Goal: Task Accomplishment & Management: Use online tool/utility

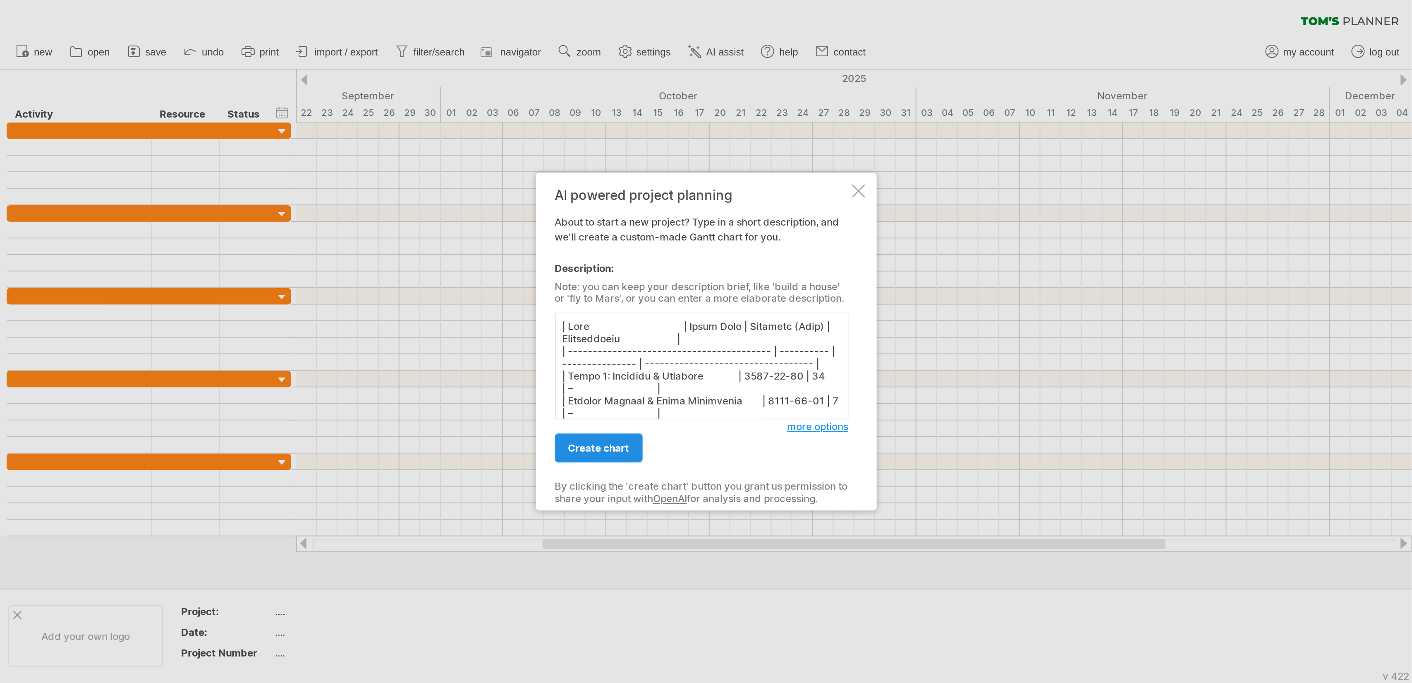
scroll to position [446, 0]
type textarea "| Lore | Ipsum Dolo | Sitametc (Adip) | Elitseddoeiu | | ----------------------…"
click at [292, 225] on span "create chart" at bounding box center [299, 224] width 31 height 6
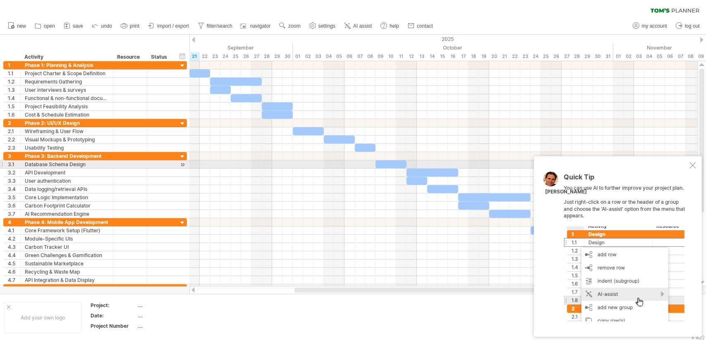
click at [690, 163] on div at bounding box center [693, 165] width 7 height 7
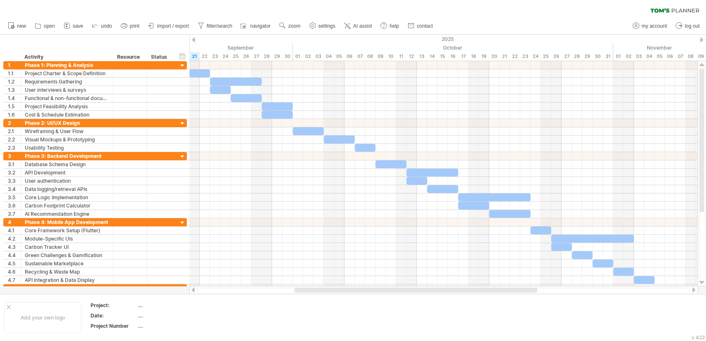
drag, startPoint x: 357, startPoint y: 24, endPoint x: 364, endPoint y: 21, distance: 8.7
click at [362, 22] on link "AI assist" at bounding box center [358, 26] width 32 height 11
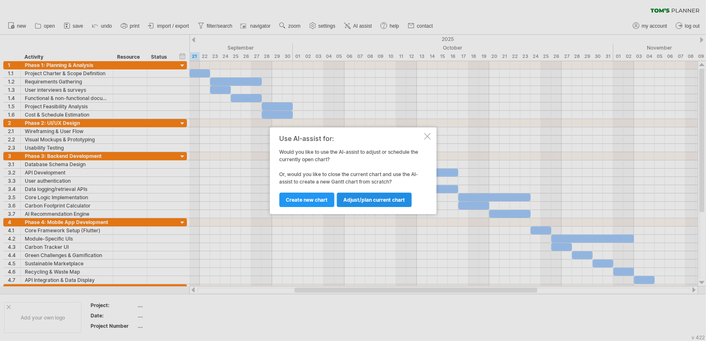
click at [366, 201] on span "Adjust/plan current chart" at bounding box center [374, 200] width 62 height 6
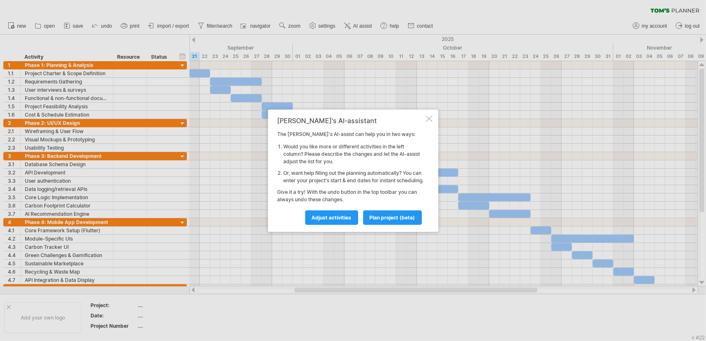
click at [430, 115] on div at bounding box center [429, 118] width 7 height 7
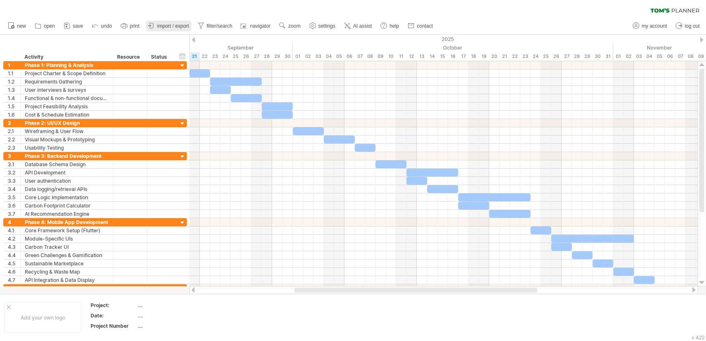
click at [174, 22] on link "import / export" at bounding box center [169, 26] width 46 height 11
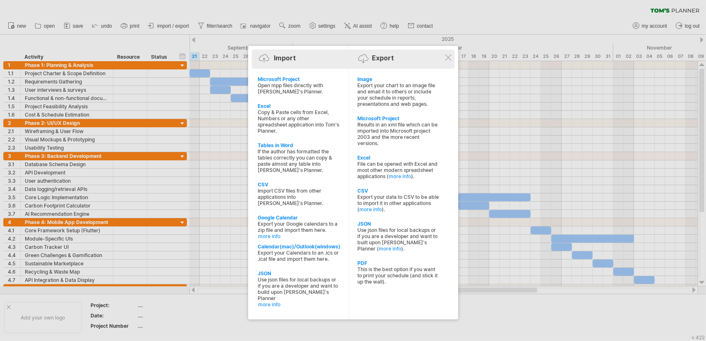
click at [384, 58] on div "Export" at bounding box center [383, 58] width 22 height 8
click at [357, 58] on div "Import Export" at bounding box center [353, 59] width 199 height 12
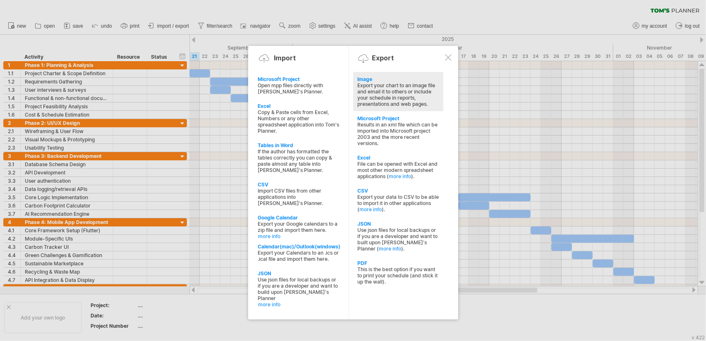
click at [379, 91] on div "Export your chart to an image file and email it to others or include your sched…" at bounding box center [398, 94] width 82 height 25
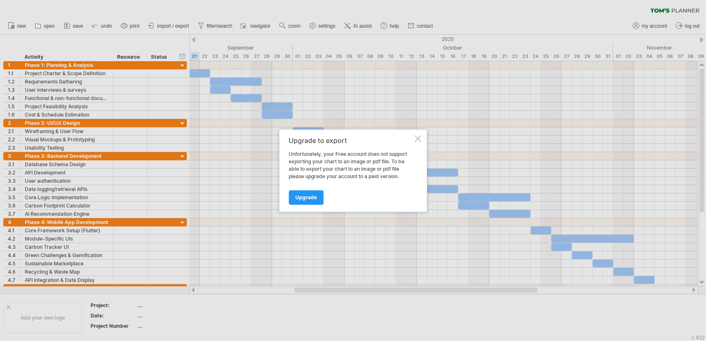
click at [415, 136] on div at bounding box center [418, 138] width 7 height 7
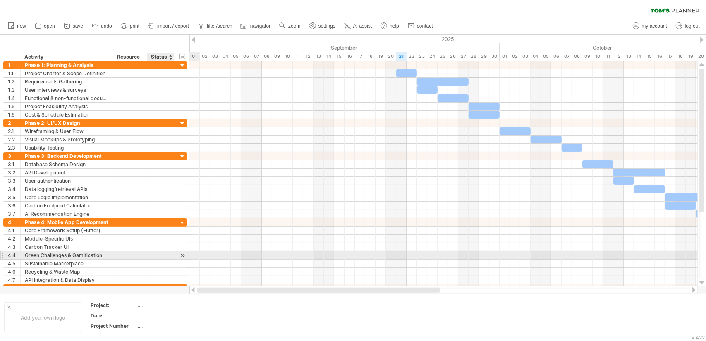
drag, startPoint x: 336, startPoint y: 292, endPoint x: 199, endPoint y: 201, distance: 164.1
click at [172, 250] on div "Trying to reach [DOMAIN_NAME] Connected again... 0% clear filter new 1" at bounding box center [353, 170] width 706 height 341
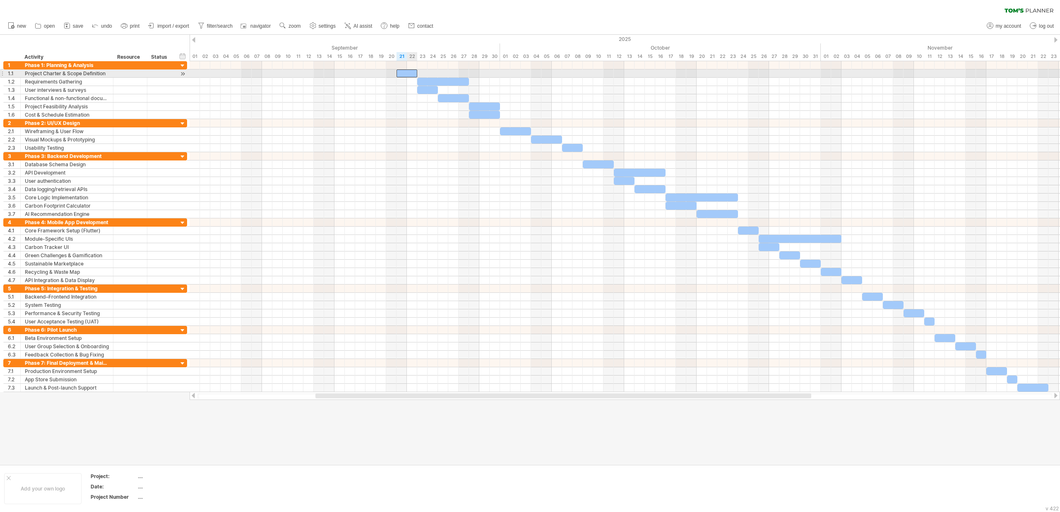
click at [407, 75] on div at bounding box center [406, 74] width 21 height 8
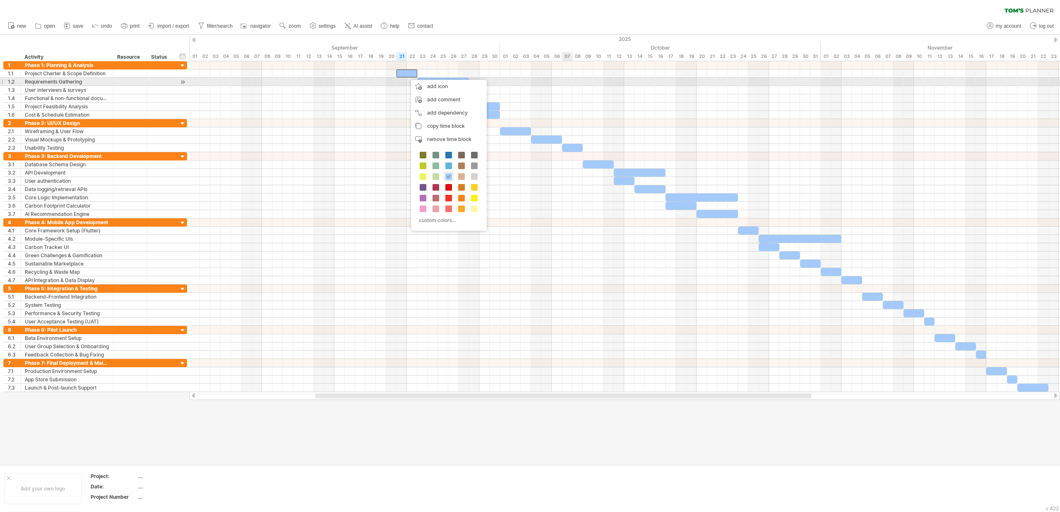
click at [566, 77] on div at bounding box center [624, 74] width 870 height 8
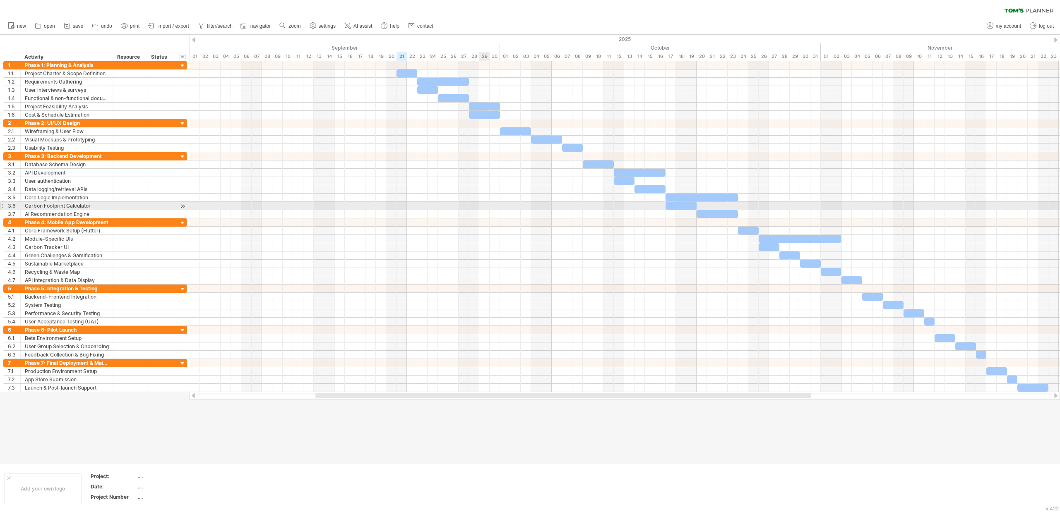
click at [485, 207] on div at bounding box center [624, 206] width 870 height 8
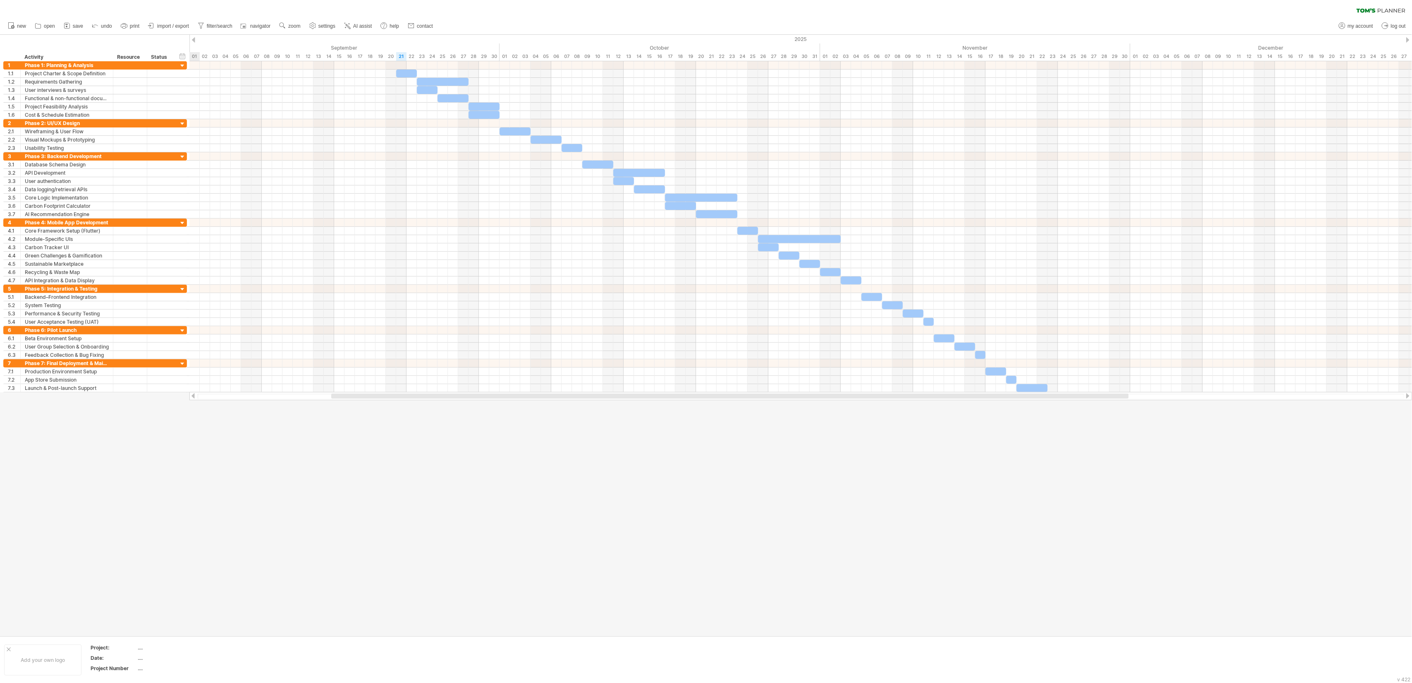
drag, startPoint x: 552, startPoint y: 395, endPoint x: 549, endPoint y: 483, distance: 87.8
click at [550, 341] on div "Trying to reach [DOMAIN_NAME] Connected again... 0% clear filter new 1" at bounding box center [706, 341] width 1412 height 683
click at [127, 24] on icon at bounding box center [124, 25] width 6 height 3
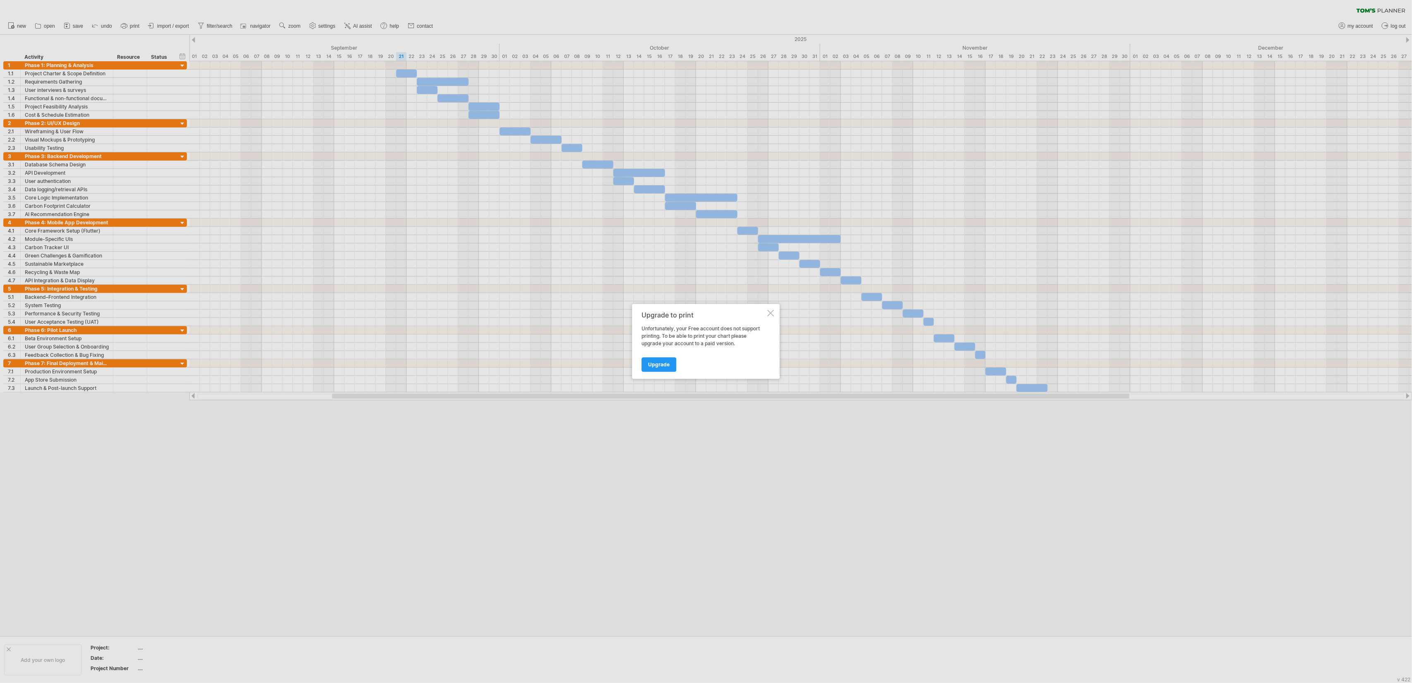
click at [706, 312] on div at bounding box center [771, 313] width 7 height 7
